Goal: Check status: Check status

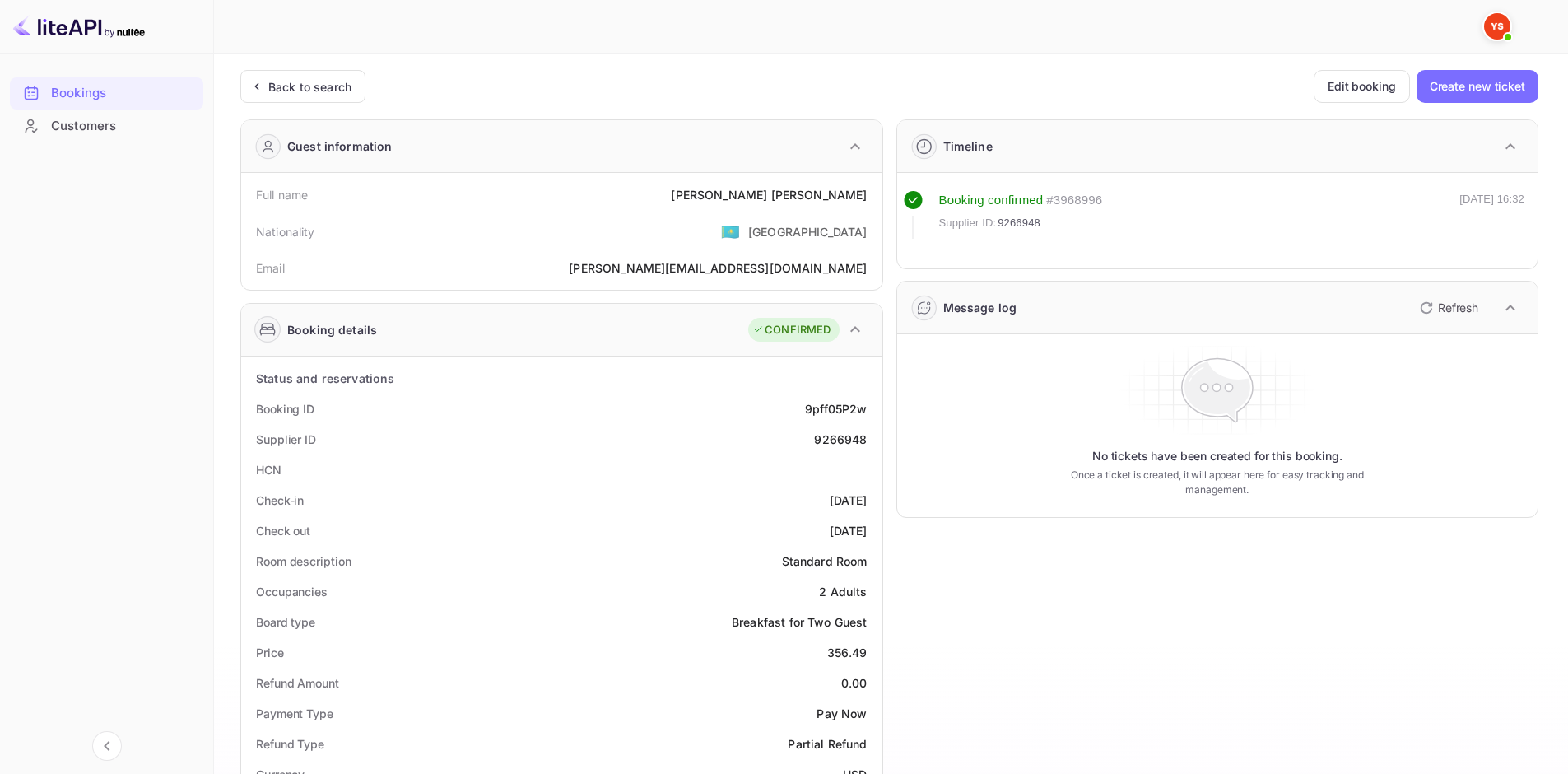
click at [317, 88] on div "Back to search" at bounding box center [310, 87] width 84 height 17
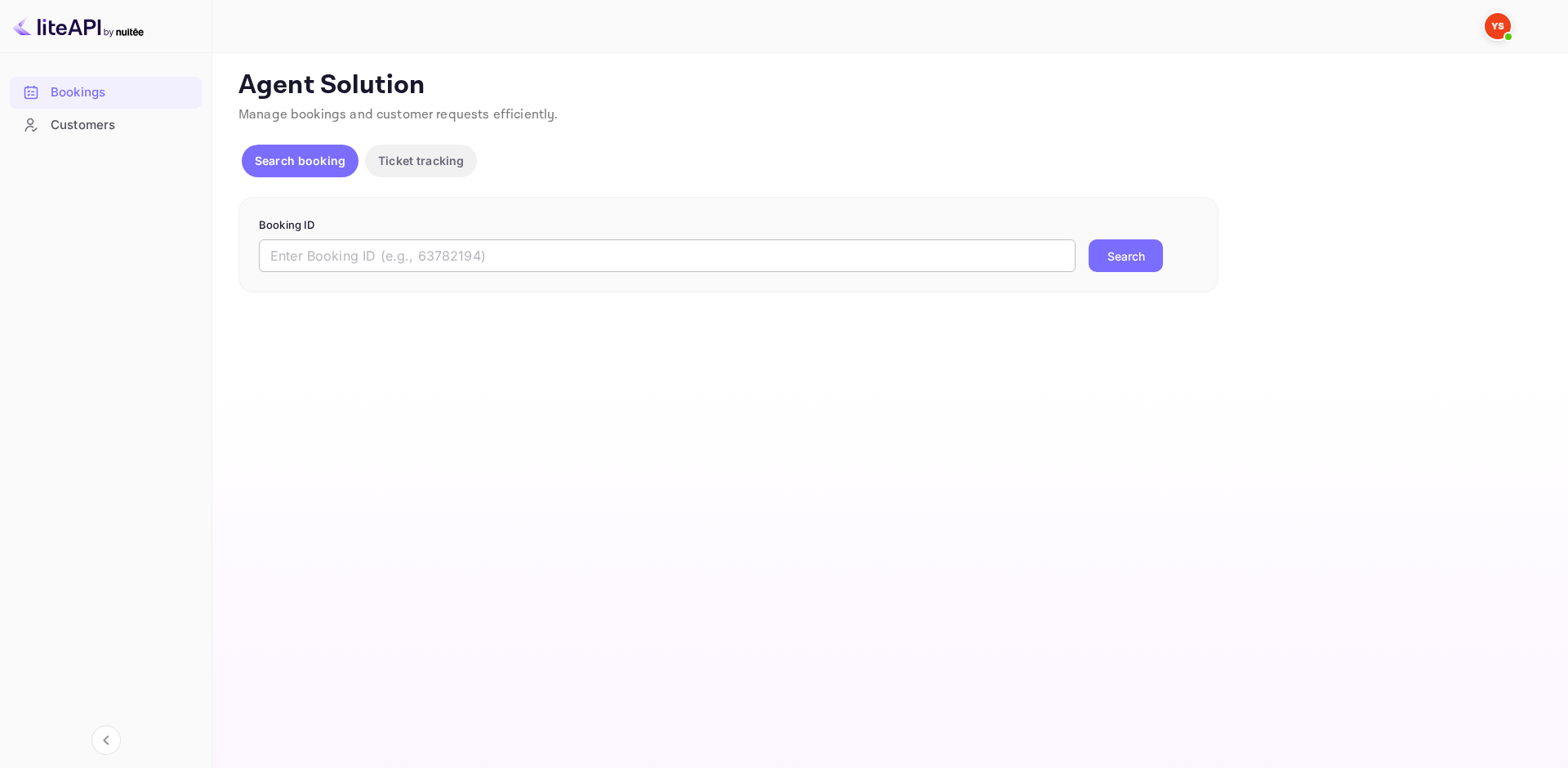
click at [368, 253] on input "text" at bounding box center [667, 256] width 817 height 33
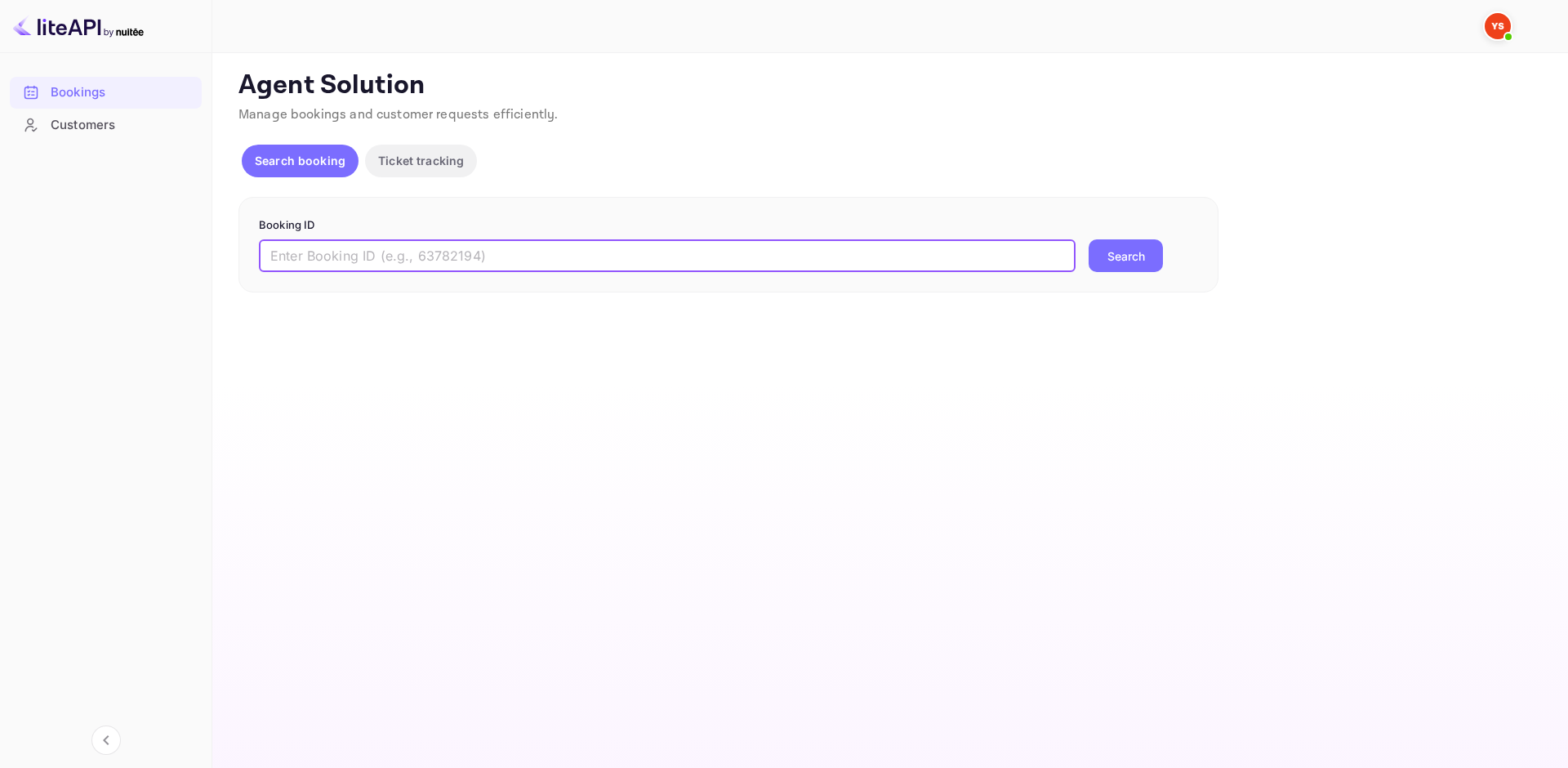
paste input "9140215"
type input "9140215"
click at [1143, 263] on button "Search" at bounding box center [1126, 256] width 74 height 33
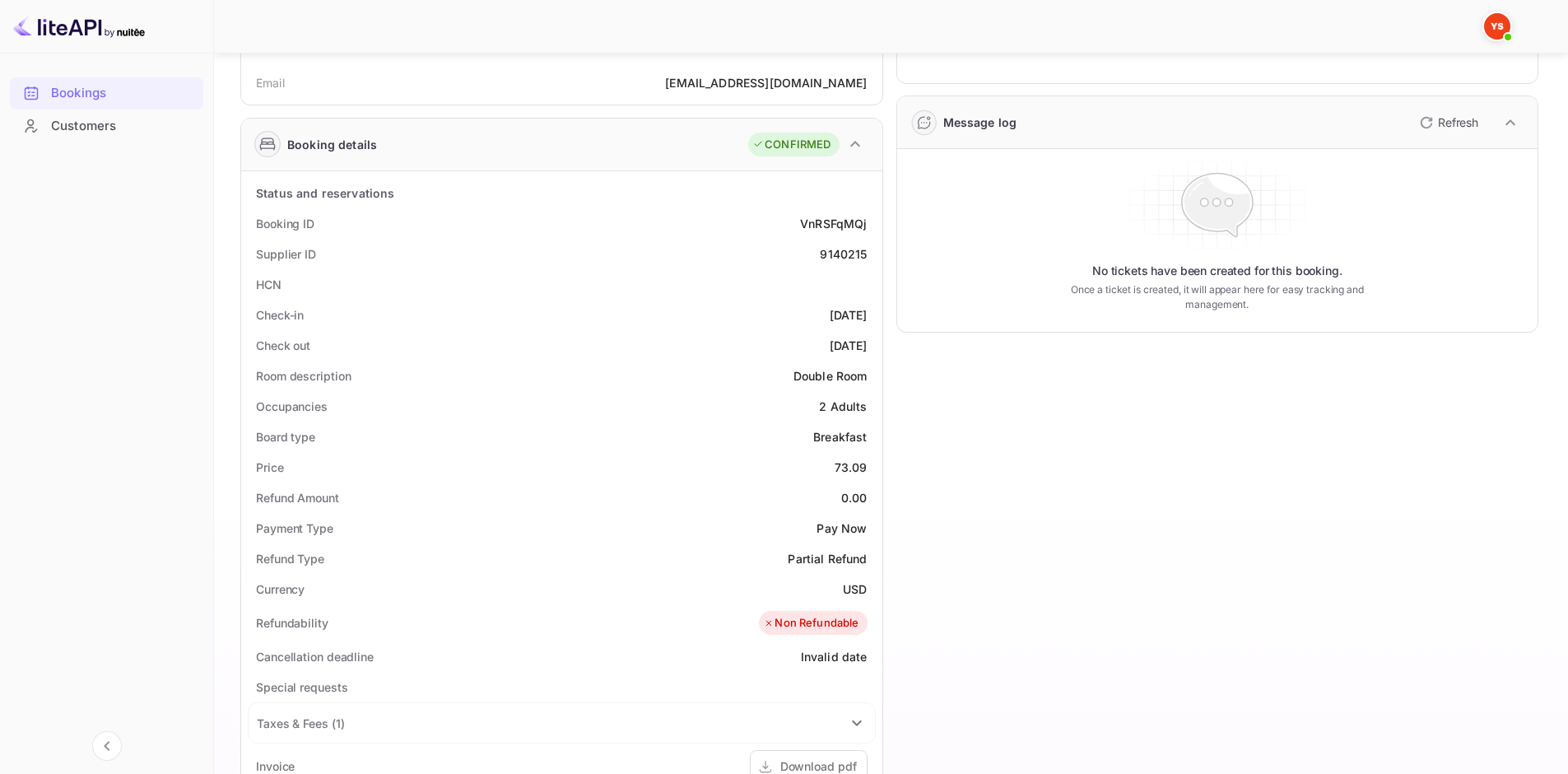
scroll to position [83, 0]
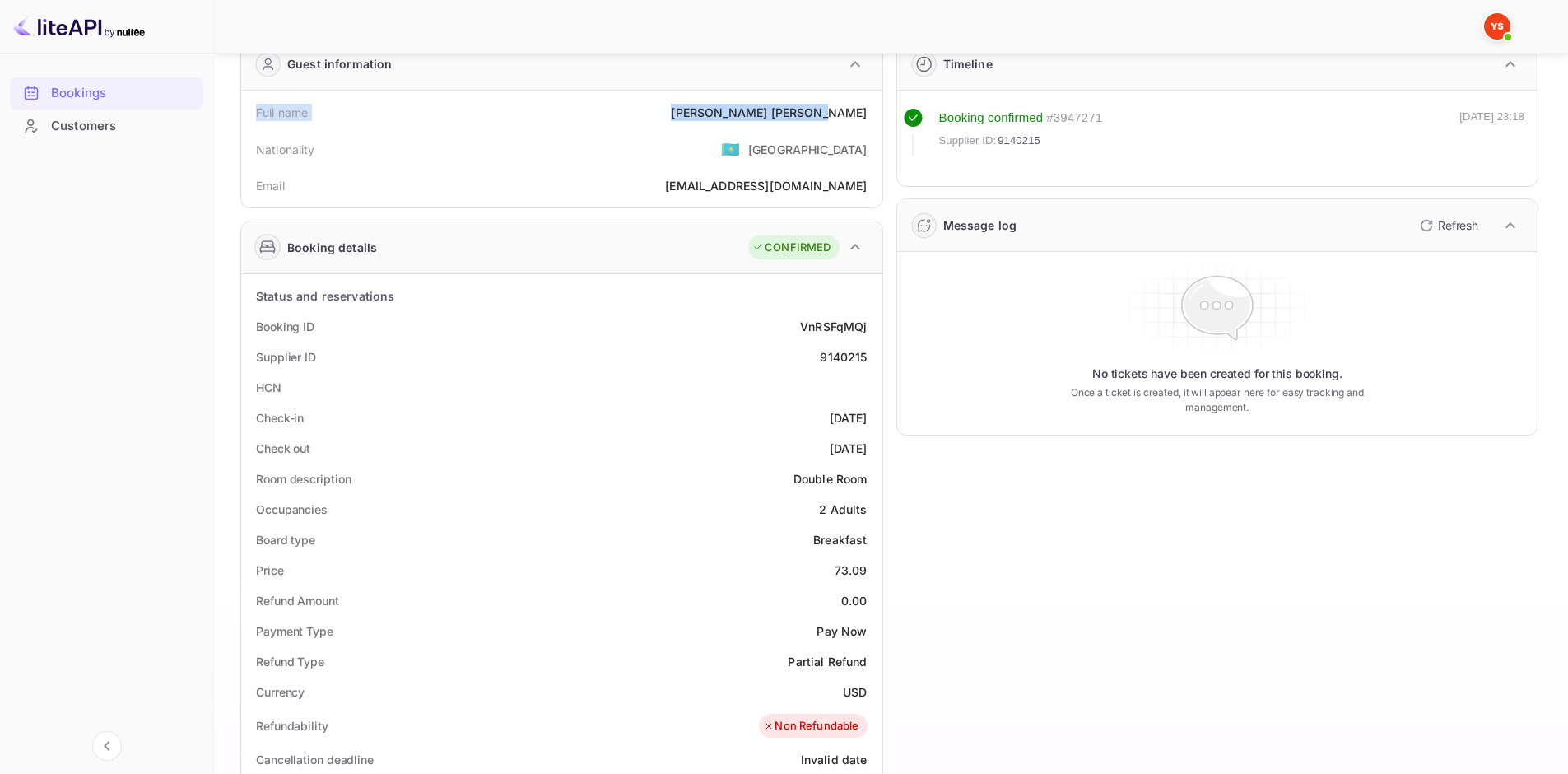
drag, startPoint x: 254, startPoint y: 110, endPoint x: 872, endPoint y: 117, distance: 618.0
click at [872, 117] on div "Full name [PERSON_NAME]" at bounding box center [562, 112] width 628 height 30
copy div "Full name [PERSON_NAME]"
drag, startPoint x: 251, startPoint y: 319, endPoint x: 876, endPoint y: 345, distance: 625.5
click at [876, 345] on div "Status and reservations Booking ID VnRSFqMQj Supplier ID 9140215 HCN Check-in […" at bounding box center [561, 764] width 641 height 979
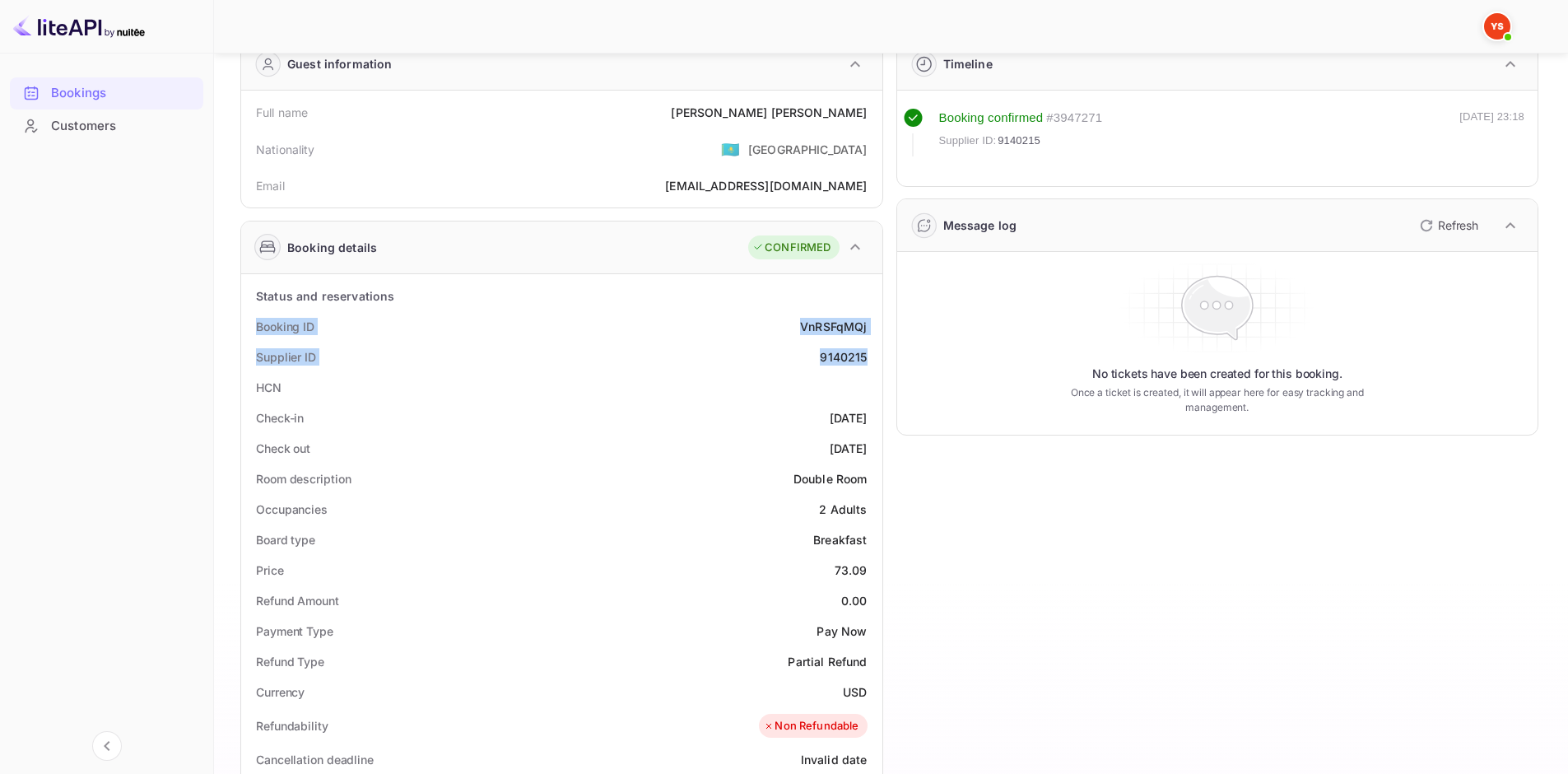
copy div "Booking ID VnRSFqMQj Supplier ID 9140215"
drag, startPoint x: 258, startPoint y: 421, endPoint x: 869, endPoint y: 449, distance: 611.6
click at [869, 449] on div "Status and reservations Booking ID VnRSFqMQj Supplier ID 9140215 HCN Check-in […" at bounding box center [562, 763] width 628 height 966
copy div "Check-in [DATE] Check out [DATE]"
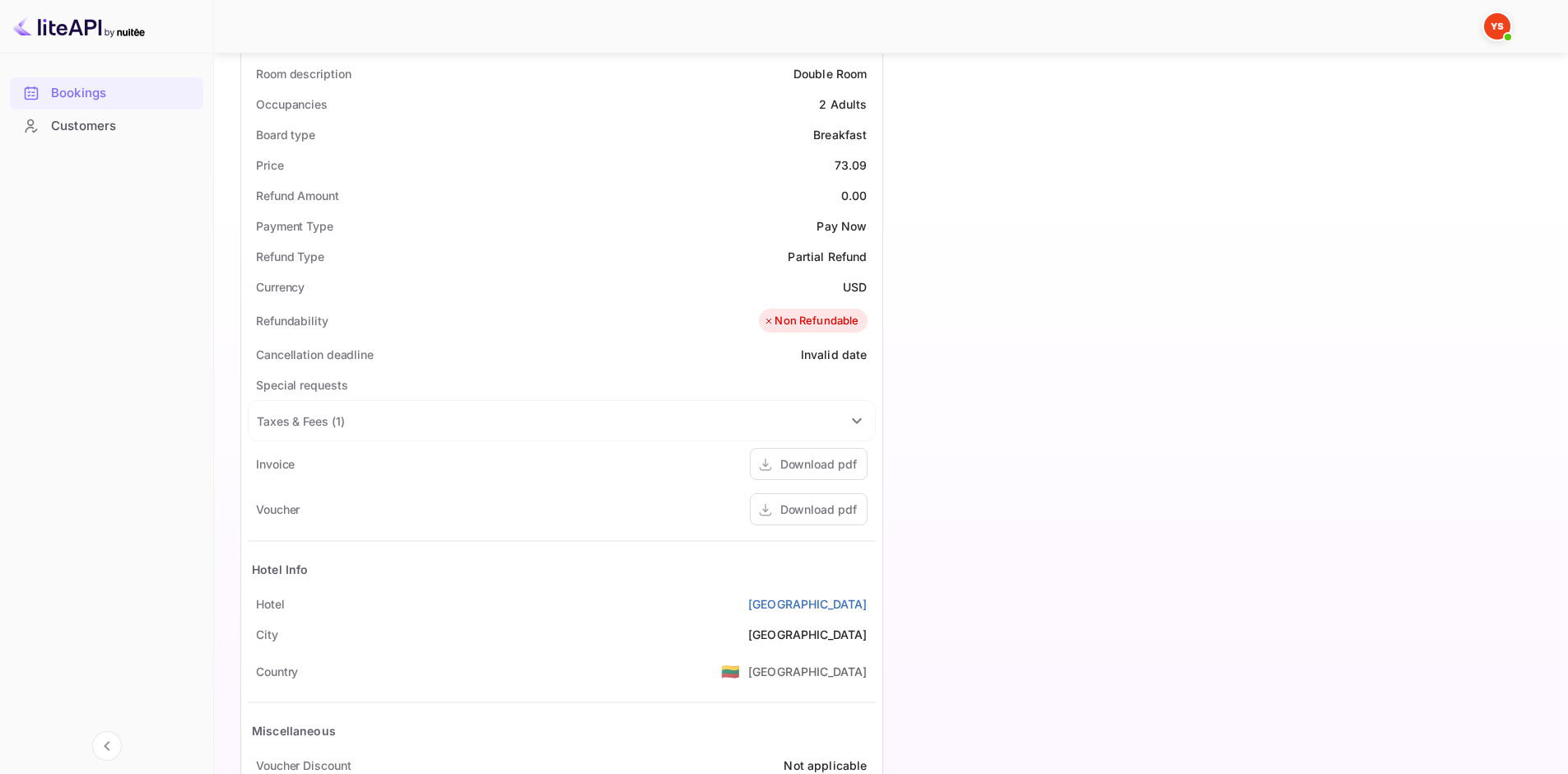
scroll to position [494, 0]
click at [247, 563] on div "Status and reservations Booking ID VnRSFqMQj Supplier ID 9140215 HCN Check-in […" at bounding box center [561, 352] width 641 height 979
drag, startPoint x: 254, startPoint y: 593, endPoint x: 865, endPoint y: 600, distance: 611.0
click at [865, 600] on div "[GEOGRAPHIC_DATA]" at bounding box center [562, 597] width 628 height 30
drag, startPoint x: 874, startPoint y: 602, endPoint x: 256, endPoint y: 596, distance: 618.0
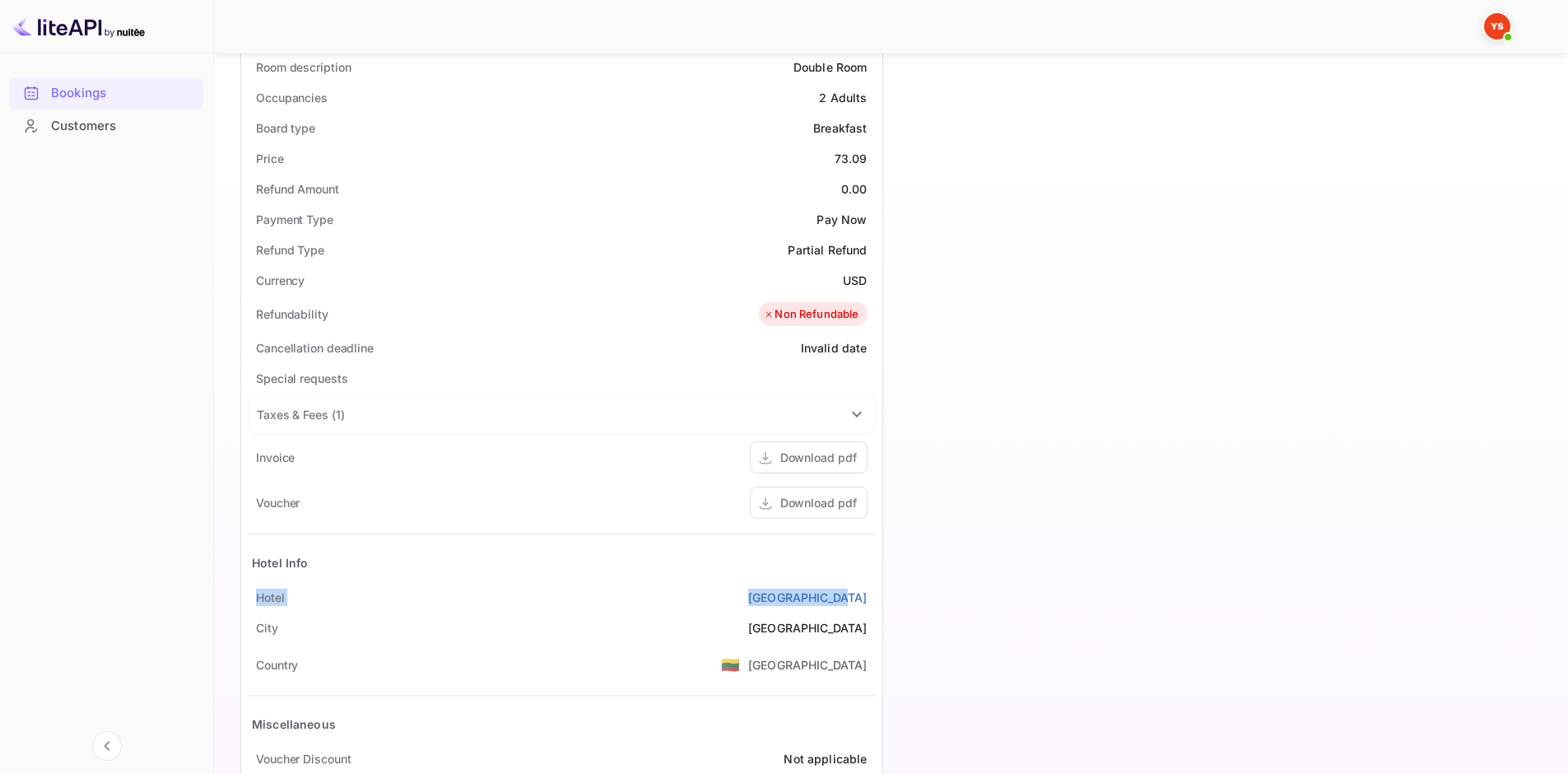
click at [256, 596] on div "[GEOGRAPHIC_DATA]" at bounding box center [562, 597] width 628 height 30
copy div "[GEOGRAPHIC_DATA]"
